Goal: Transaction & Acquisition: Purchase product/service

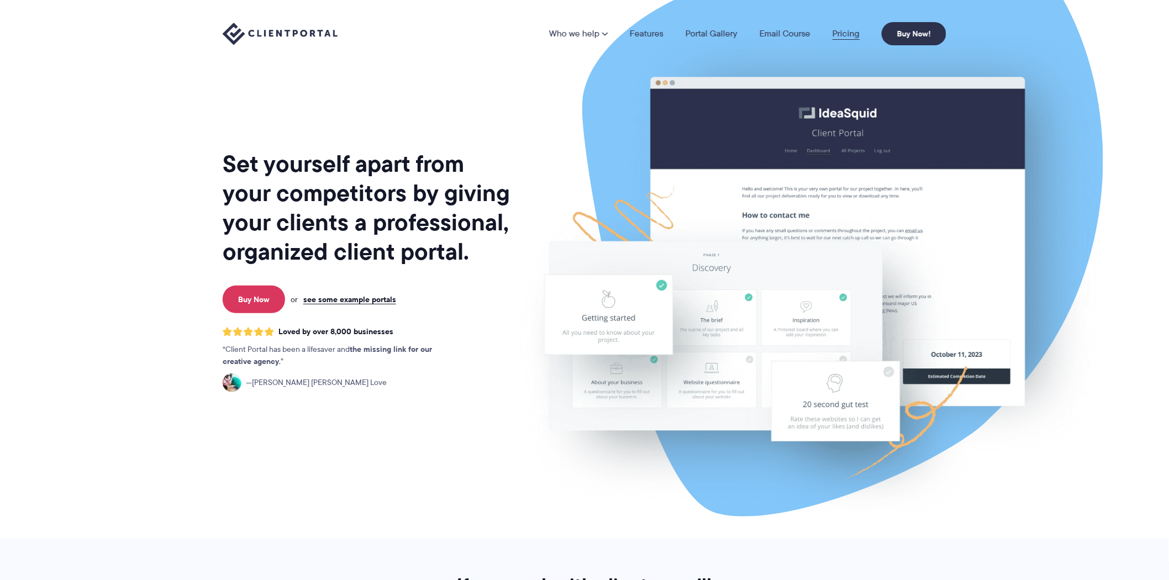
click at [846, 32] on link "Pricing" at bounding box center [845, 33] width 27 height 9
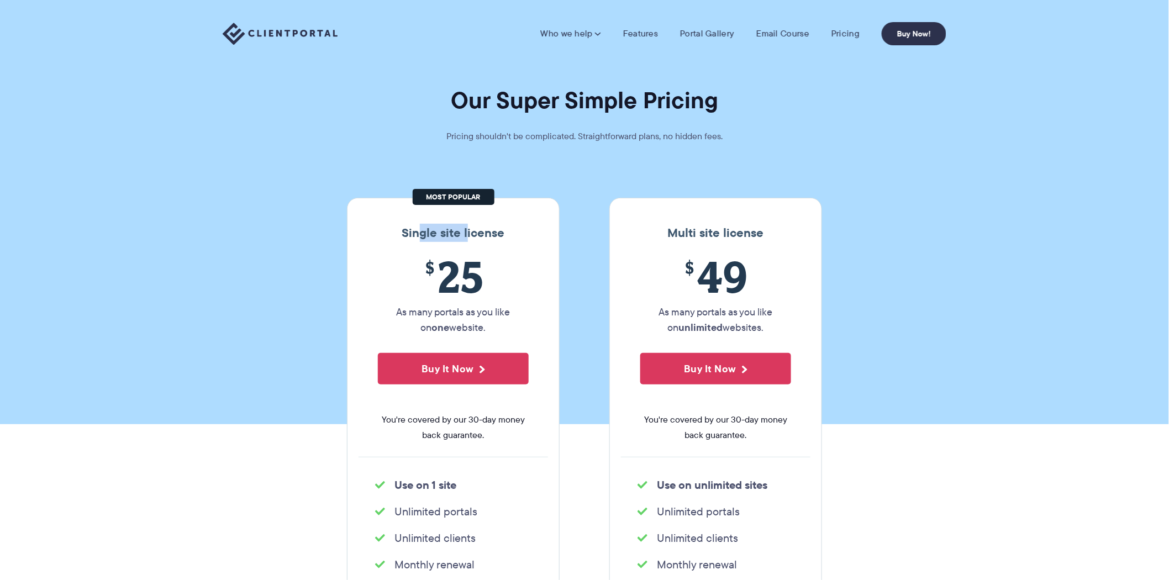
drag, startPoint x: 418, startPoint y: 236, endPoint x: 482, endPoint y: 234, distance: 63.5
click at [482, 234] on h3 "Single site license" at bounding box center [453, 233] width 189 height 14
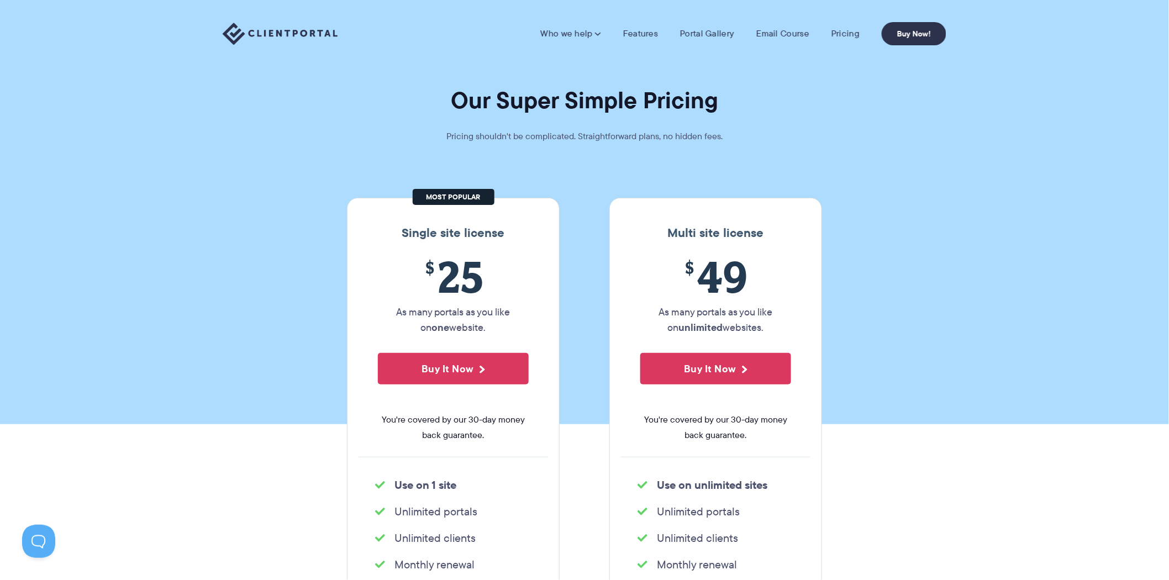
click at [725, 235] on h3 "Multi site license" at bounding box center [715, 233] width 189 height 14
click at [781, 239] on h3 "Multi site license" at bounding box center [715, 233] width 189 height 14
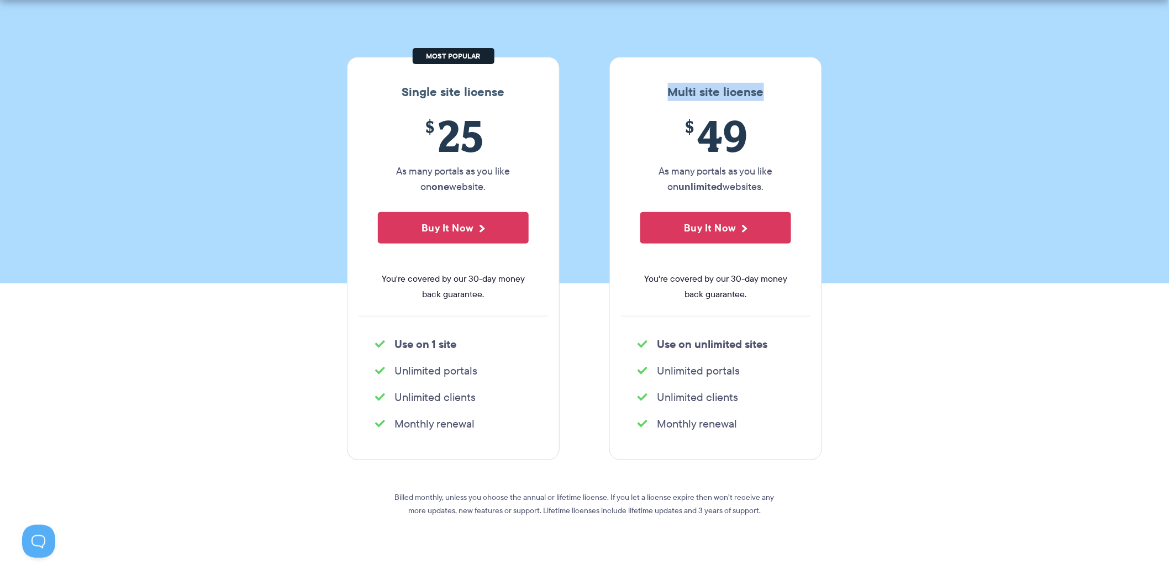
scroll to position [204, 0]
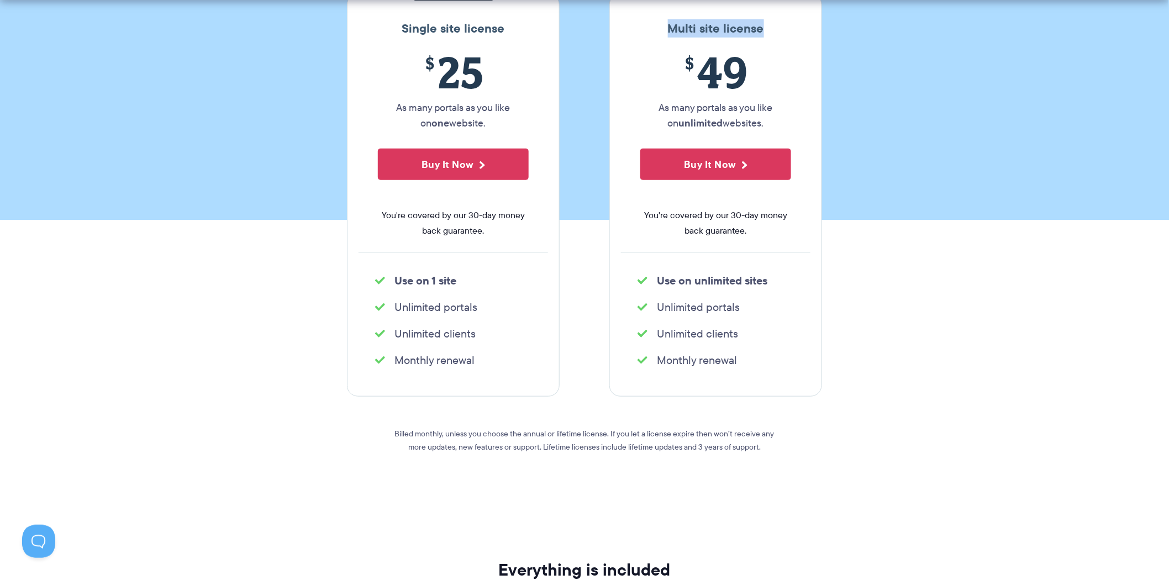
drag, startPoint x: 437, startPoint y: 297, endPoint x: 482, endPoint y: 331, distance: 56.2
click at [477, 318] on div "Single site license $ 25 As many portals as you like on one website. Buy It Now…" at bounding box center [453, 194] width 213 height 403
click at [484, 358] on li "Monthly renewal" at bounding box center [453, 359] width 156 height 15
drag, startPoint x: 484, startPoint y: 365, endPoint x: 409, endPoint y: 290, distance: 106.2
click at [410, 293] on div "Single site license $ 25 As many portals as you like on one website. Buy It Now…" at bounding box center [453, 194] width 213 height 403
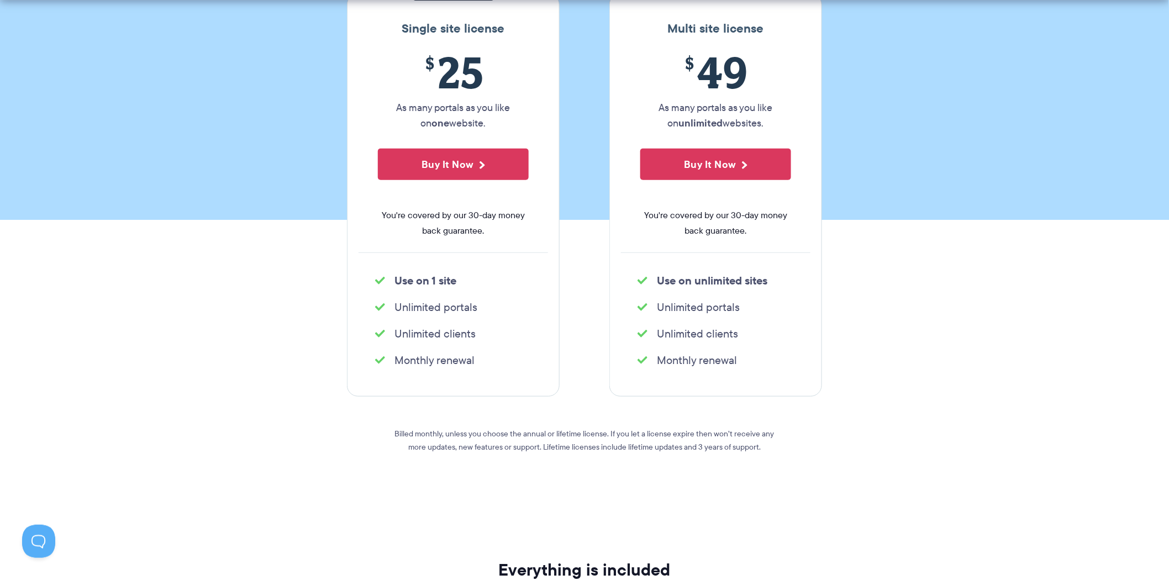
click at [405, 285] on strong "Use on 1 site" at bounding box center [425, 280] width 62 height 17
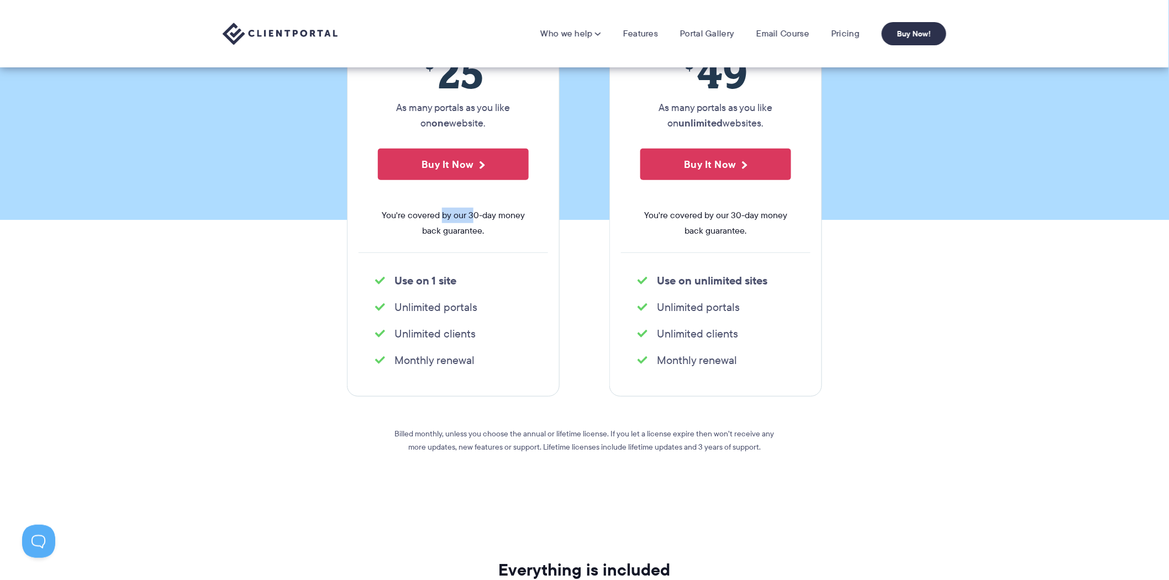
drag, startPoint x: 446, startPoint y: 218, endPoint x: 478, endPoint y: 218, distance: 32.0
click at [476, 218] on span "You're covered by our 30-day money back guarantee." at bounding box center [453, 223] width 151 height 31
click at [481, 218] on span "You're covered by our 30-day money back guarantee." at bounding box center [453, 223] width 151 height 31
click at [484, 218] on span "You're covered by our 30-day money back guarantee." at bounding box center [453, 223] width 151 height 31
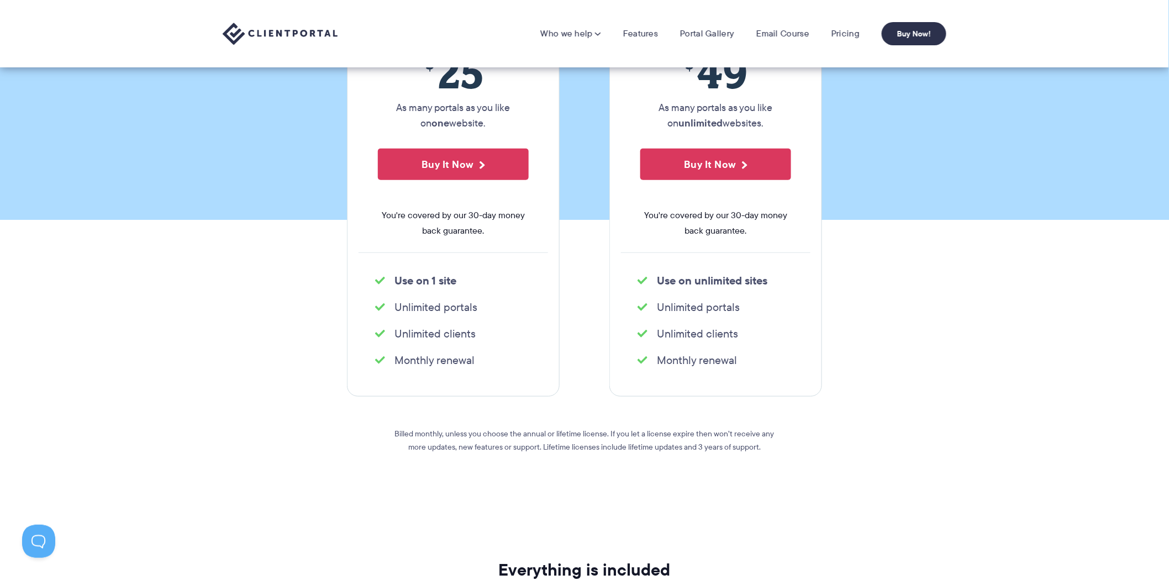
click at [479, 227] on span "You're covered by our 30-day money back guarantee." at bounding box center [453, 223] width 151 height 31
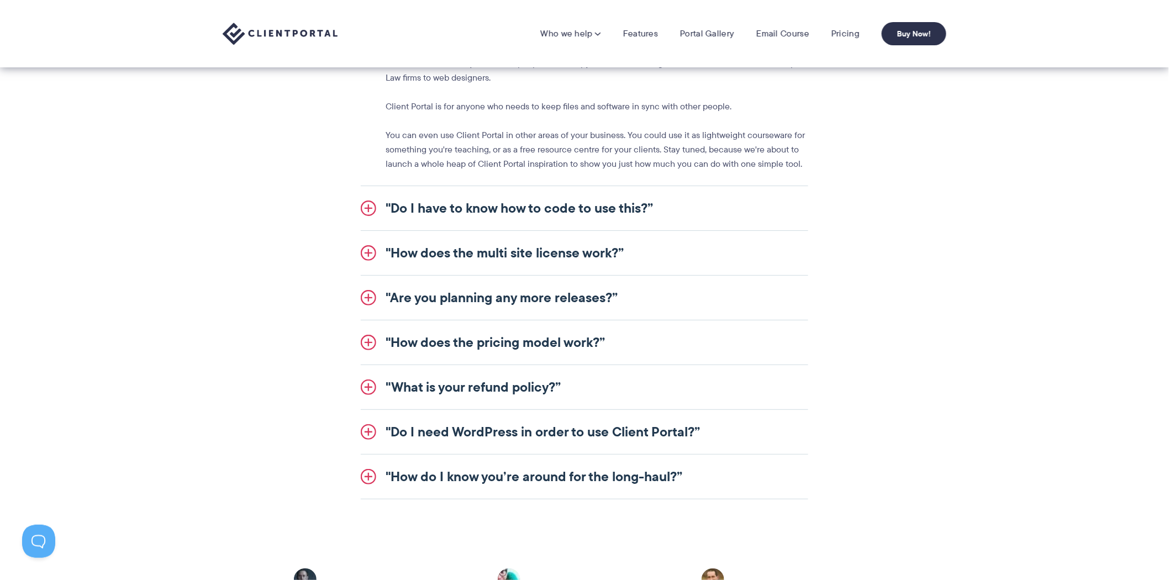
scroll to position [987, 0]
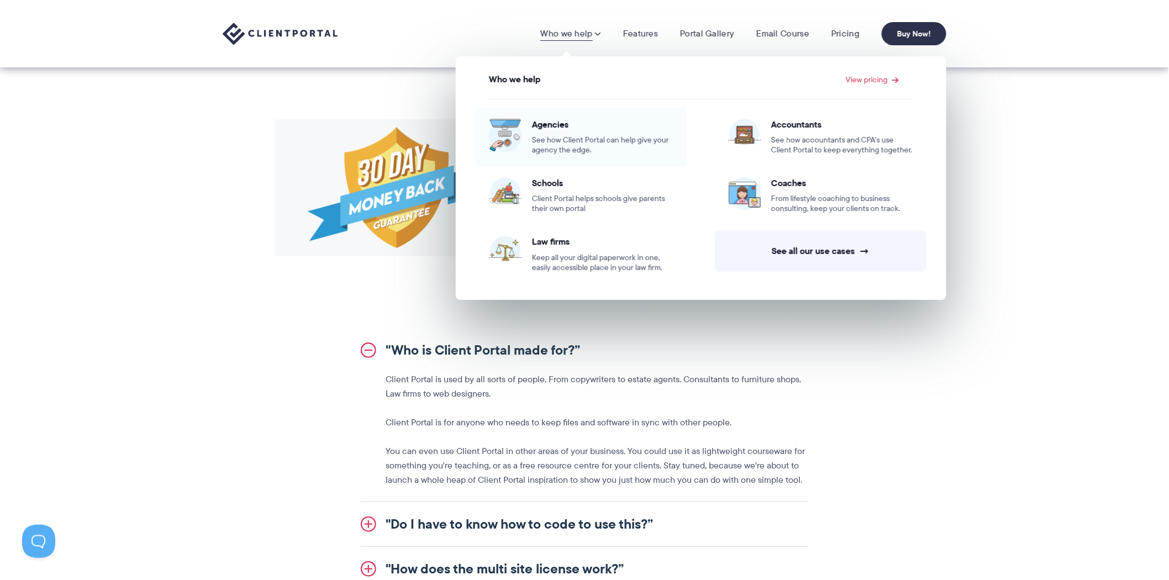
click at [558, 131] on div "Agencies See how Client Portal can help give your agency the edge." at bounding box center [603, 137] width 142 height 36
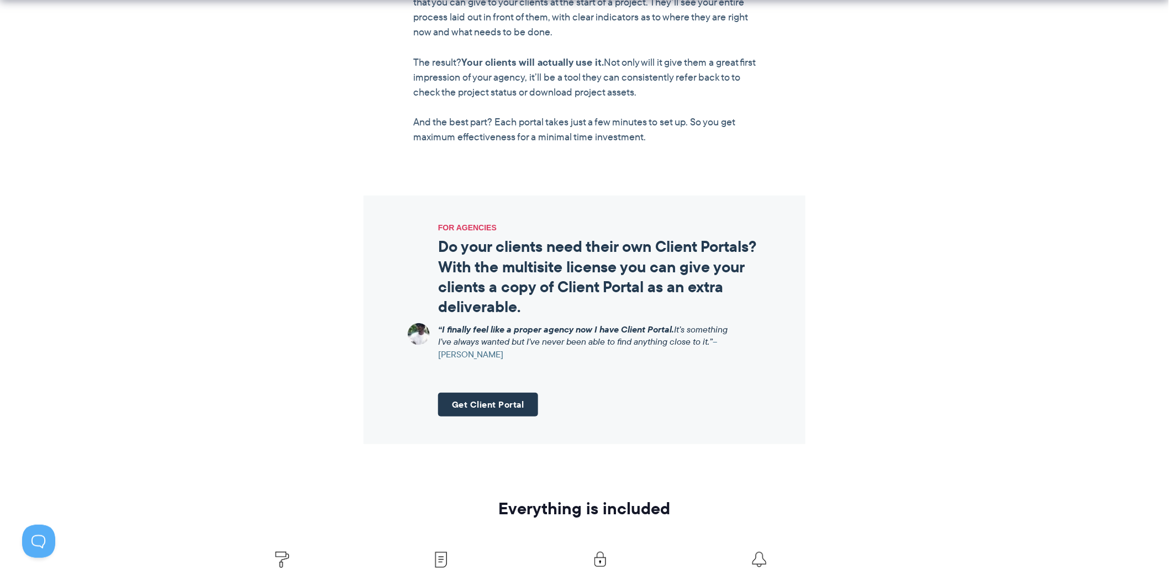
scroll to position [1330, 0]
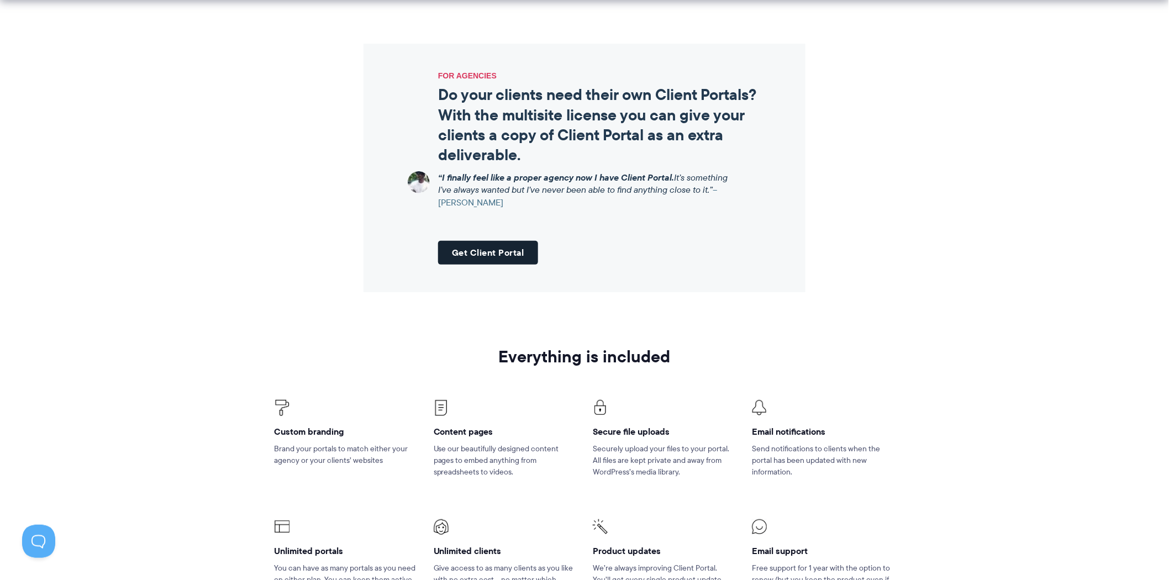
click at [509, 256] on link "Get Client Portal" at bounding box center [488, 253] width 100 height 24
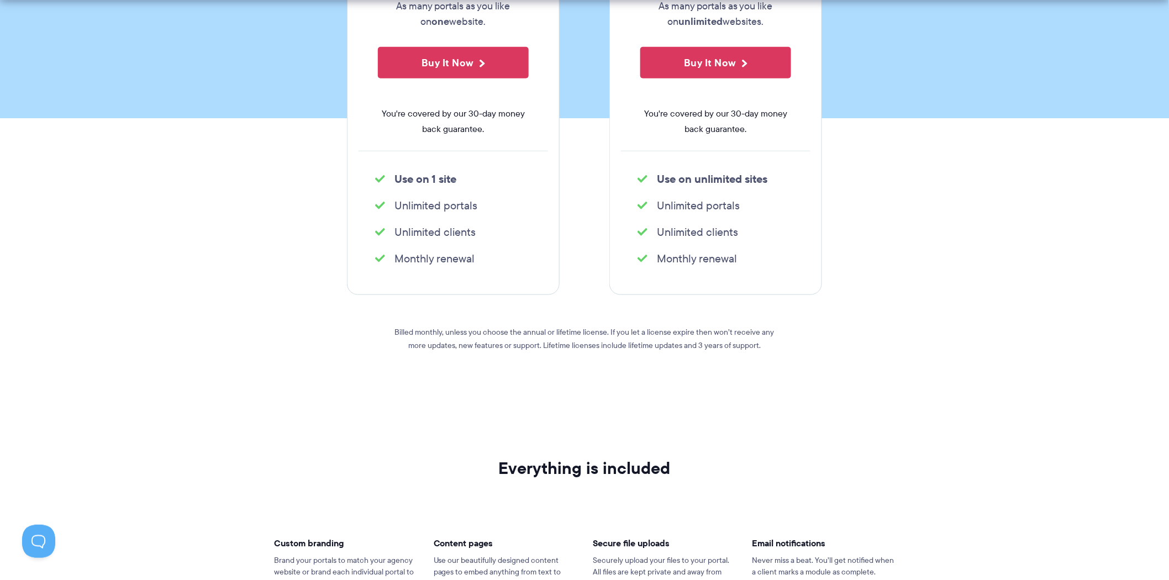
scroll to position [307, 0]
click at [470, 61] on button "Buy It Now" at bounding box center [453, 61] width 151 height 31
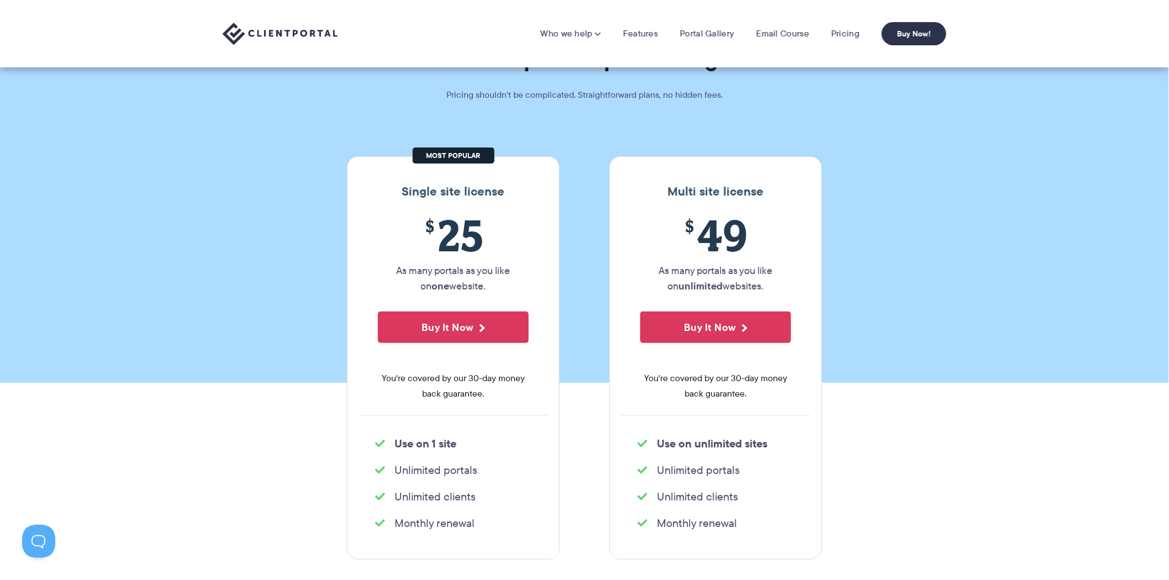
scroll to position [0, 0]
